Goal: Information Seeking & Learning: Compare options

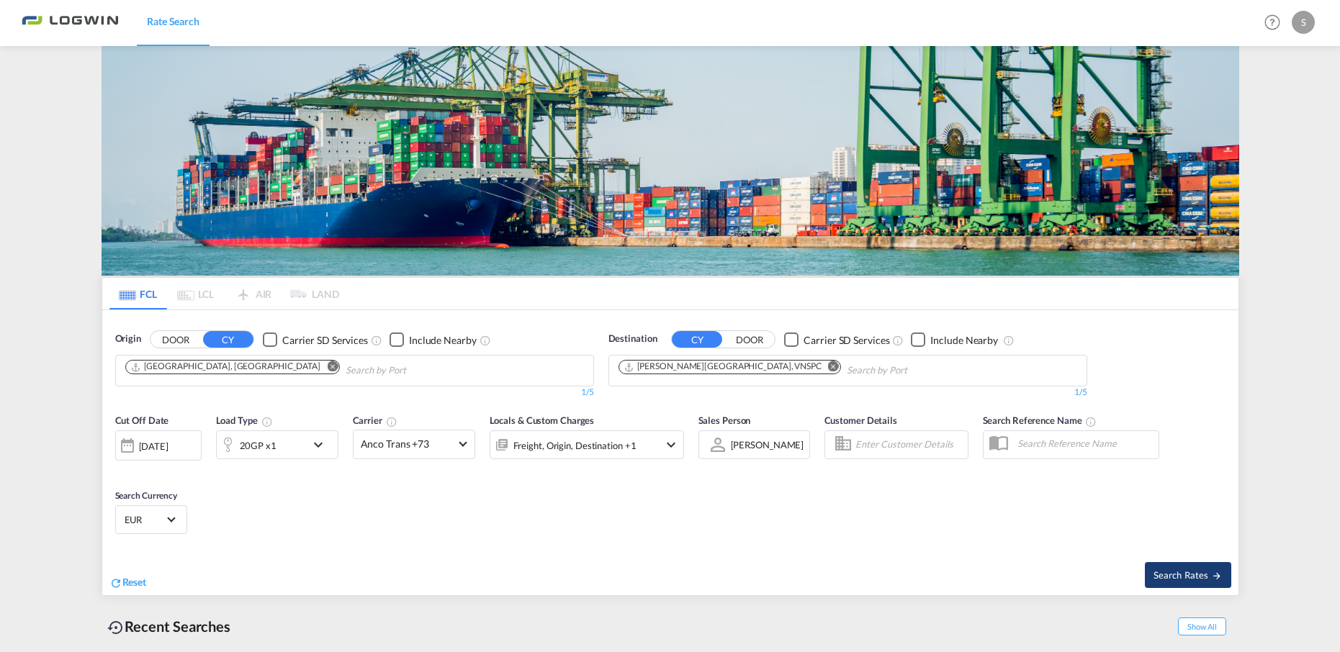
click at [1188, 569] on span "Search Rates" at bounding box center [1187, 575] width 69 height 12
type input "DEHAM to VNSPC / [DATE]"
